Goal: Navigation & Orientation: Go to known website

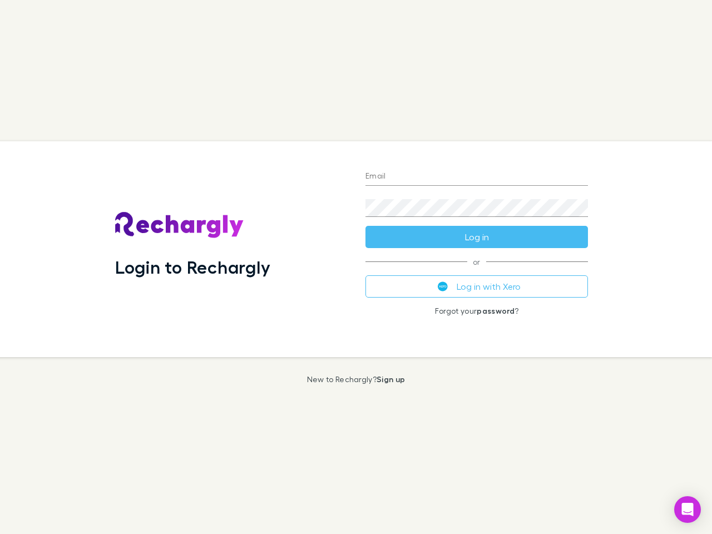
click at [356, 267] on div "Login to Rechargly" at bounding box center [231, 249] width 250 height 216
click at [477, 177] on input "Email" at bounding box center [477, 177] width 223 height 18
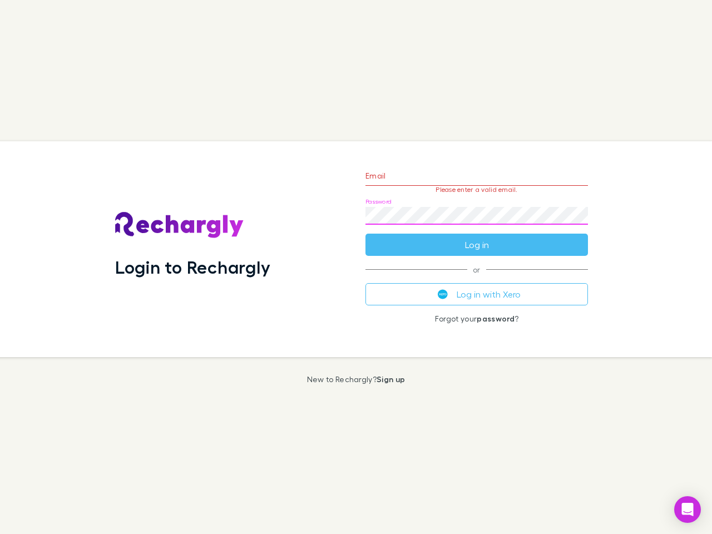
click at [477, 237] on form "Email Please enter a valid email. Password Log in" at bounding box center [477, 207] width 223 height 97
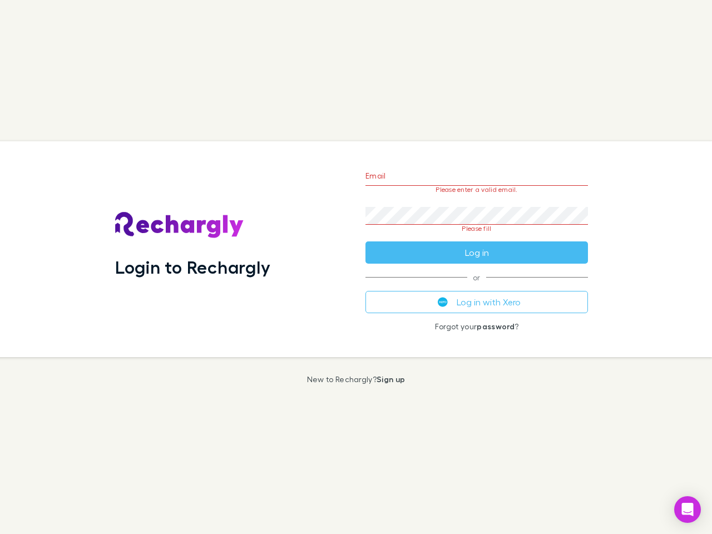
click at [477, 287] on div "Email Please enter a valid email. Password Please fill Log in or Log in with Xe…" at bounding box center [477, 249] width 240 height 216
click at [688, 510] on icon "Open Intercom Messenger" at bounding box center [688, 509] width 12 height 13
